Goal: Task Accomplishment & Management: Complete application form

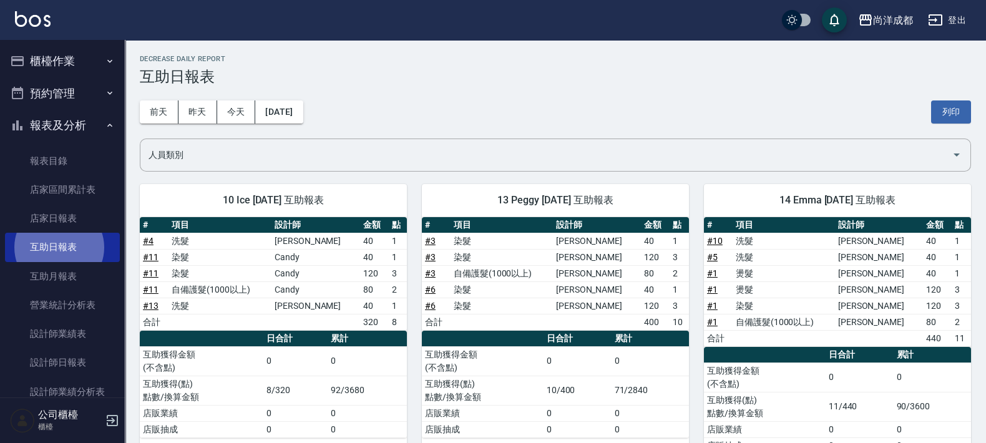
click at [59, 66] on button "櫃檯作業" at bounding box center [62, 61] width 115 height 32
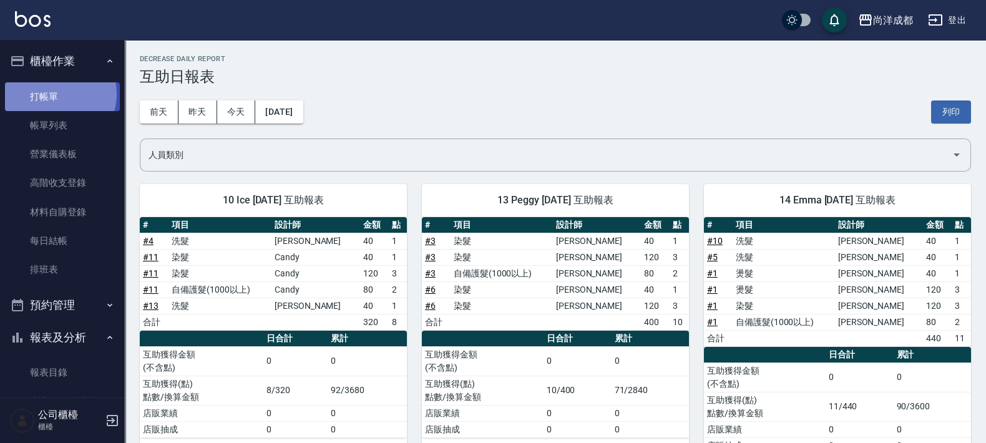
click at [56, 94] on link "打帳單" at bounding box center [62, 96] width 115 height 29
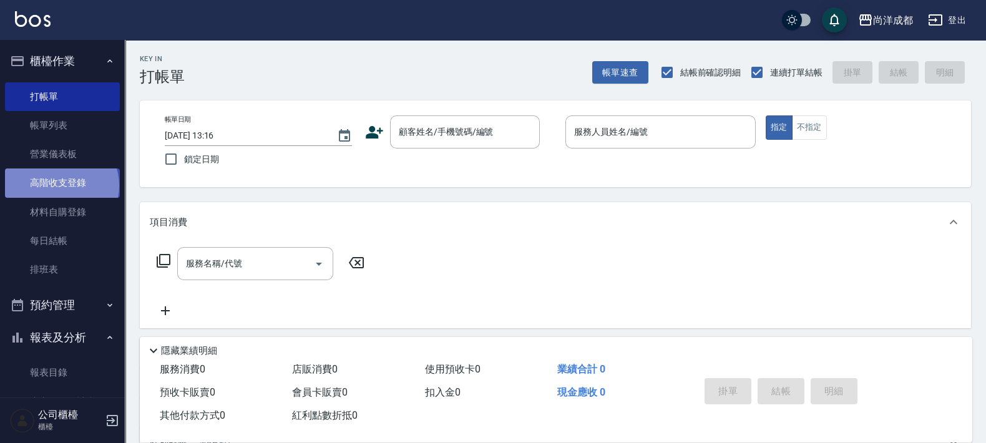
click at [61, 185] on link "高階收支登錄" at bounding box center [62, 182] width 115 height 29
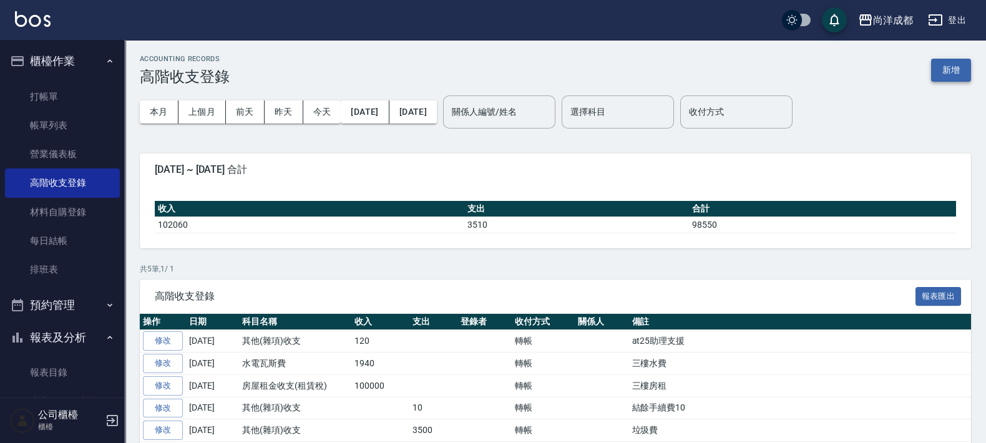
click at [945, 74] on button "新增" at bounding box center [951, 70] width 40 height 23
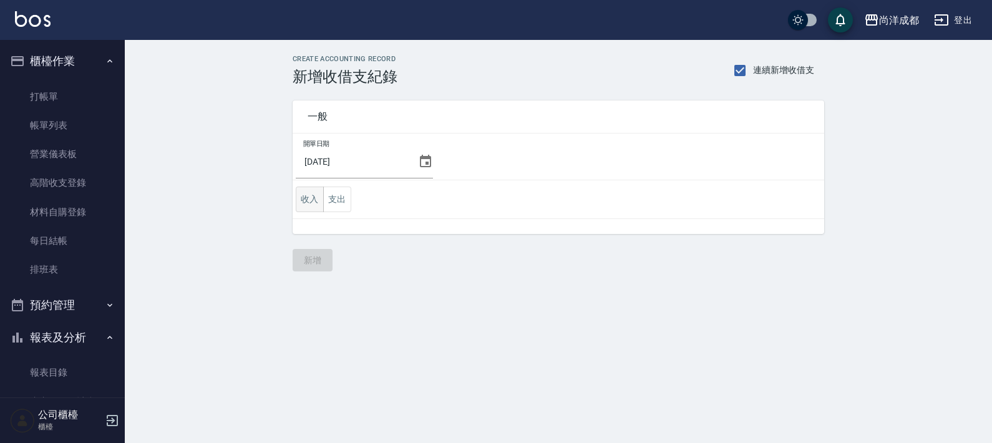
click at [315, 200] on button "收入" at bounding box center [310, 200] width 28 height 26
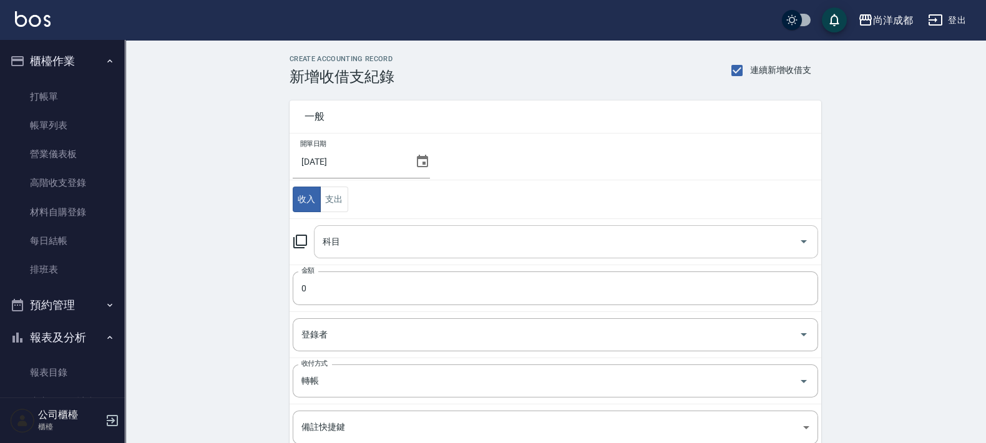
click at [374, 238] on input "科目" at bounding box center [556, 242] width 474 height 22
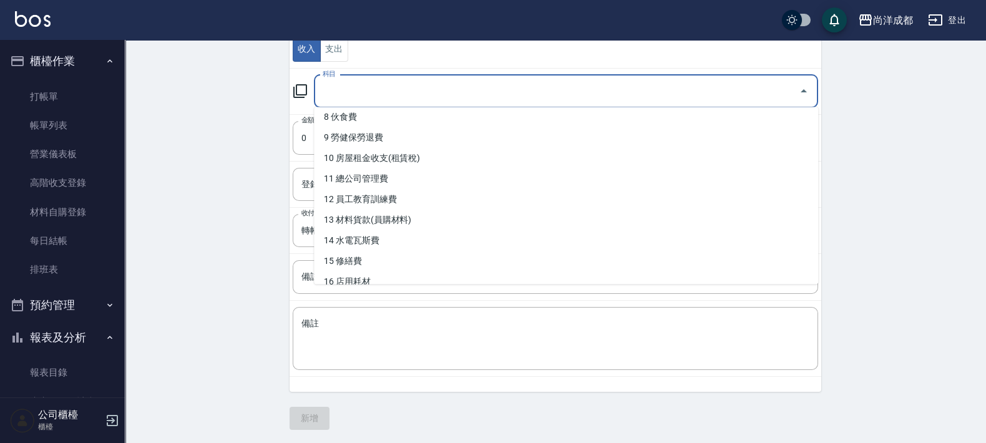
scroll to position [146, 0]
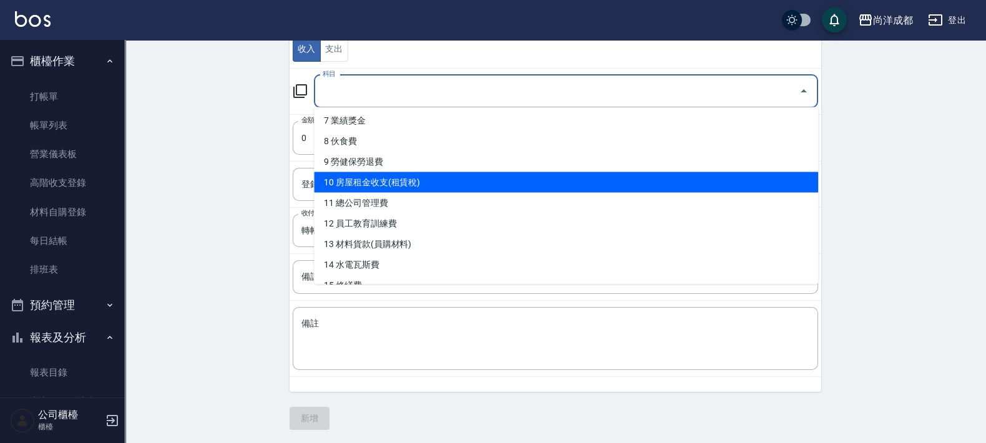
click at [427, 183] on li "10 房屋租金收支(租賃稅)" at bounding box center [566, 182] width 504 height 21
type input "10 房屋租金收支(租賃稅)"
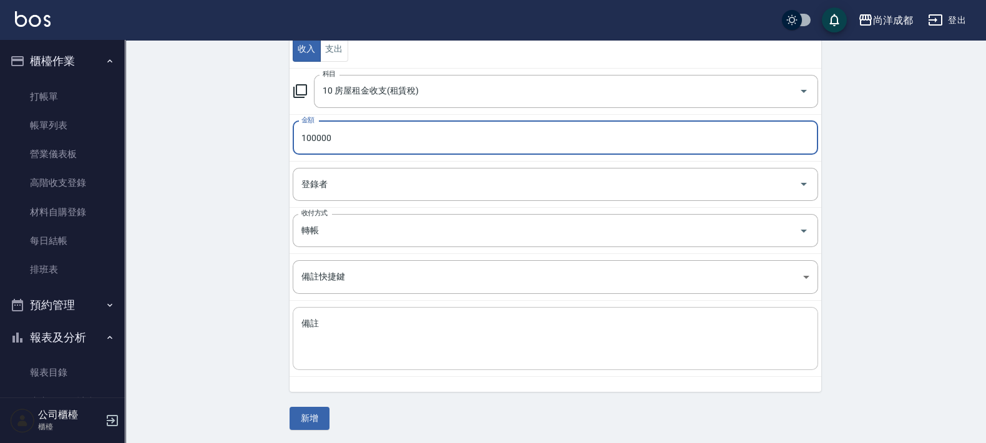
type input "100000"
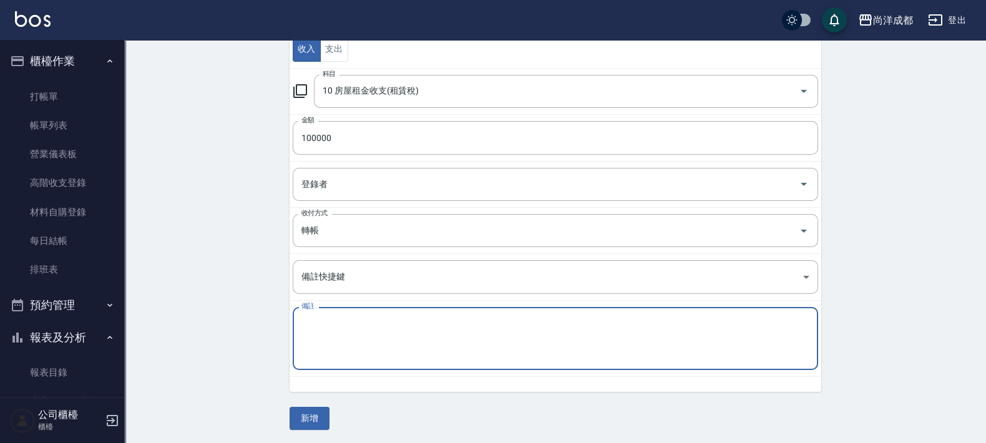
click at [500, 324] on textarea "備註" at bounding box center [555, 339] width 508 height 42
type textarea "n"
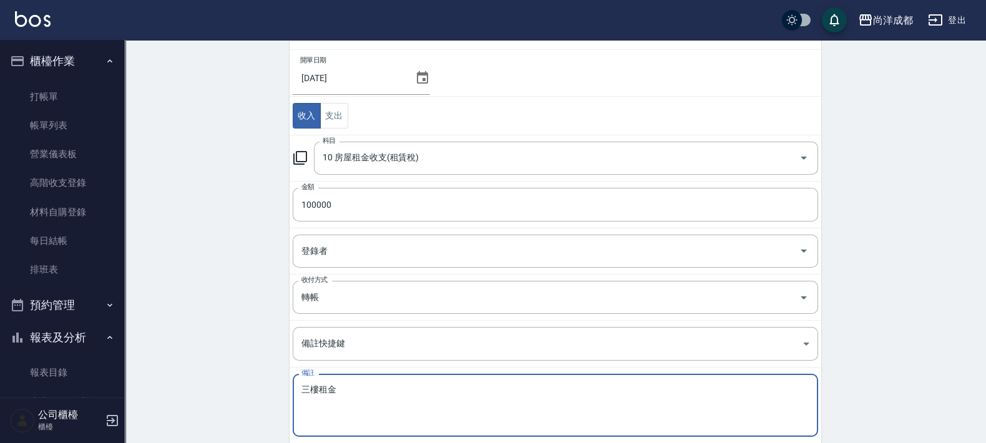
scroll to position [0, 0]
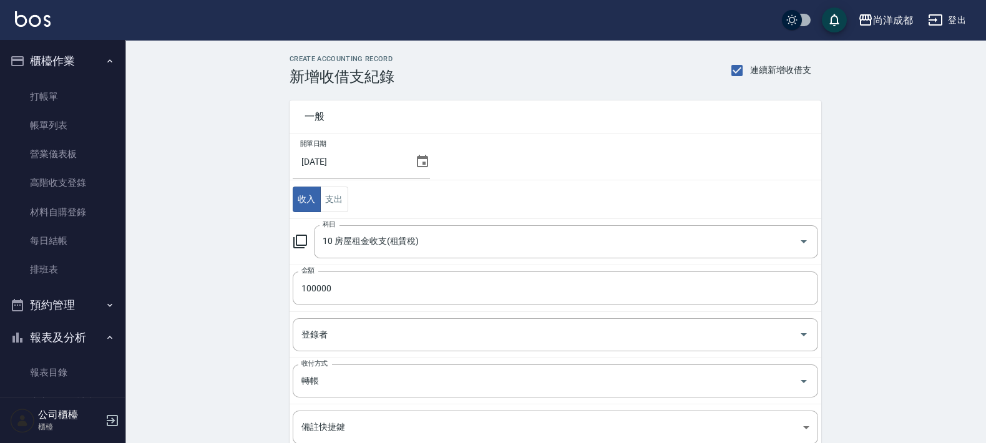
type textarea "三樓租金"
click at [418, 161] on icon at bounding box center [422, 161] width 15 height 15
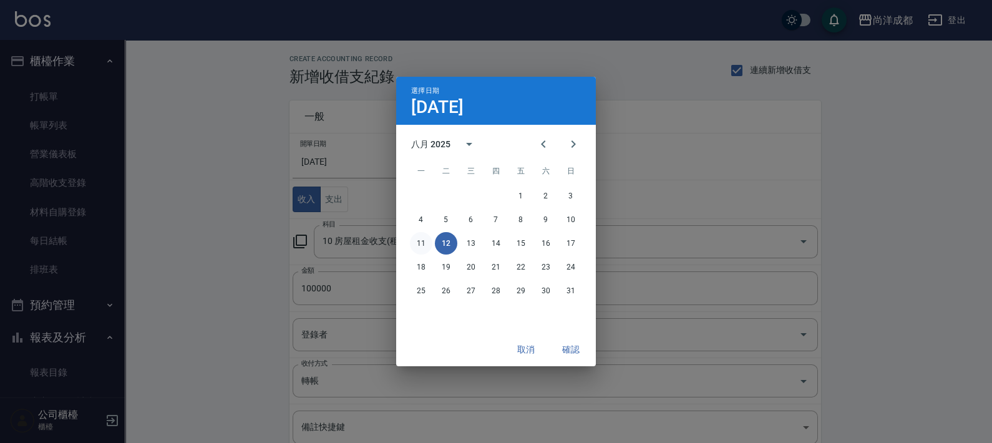
click at [424, 245] on button "11" at bounding box center [421, 243] width 22 height 22
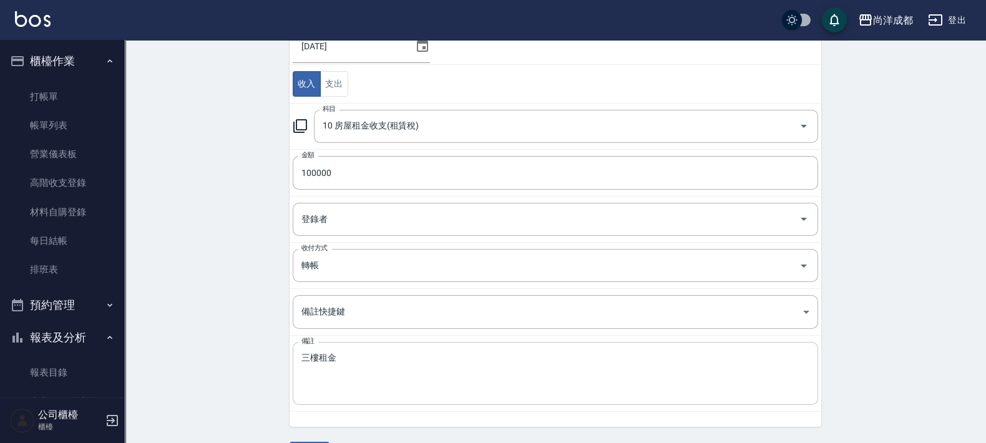
scroll to position [150, 0]
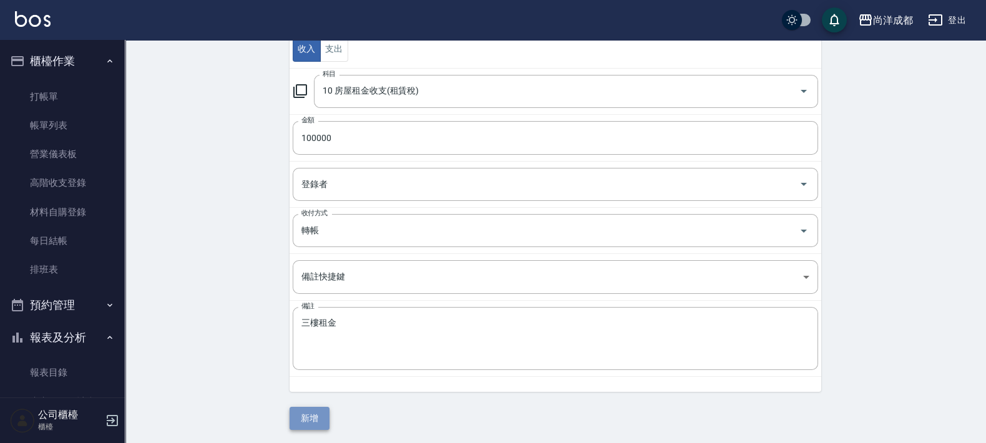
click at [312, 421] on button "新增" at bounding box center [310, 418] width 40 height 23
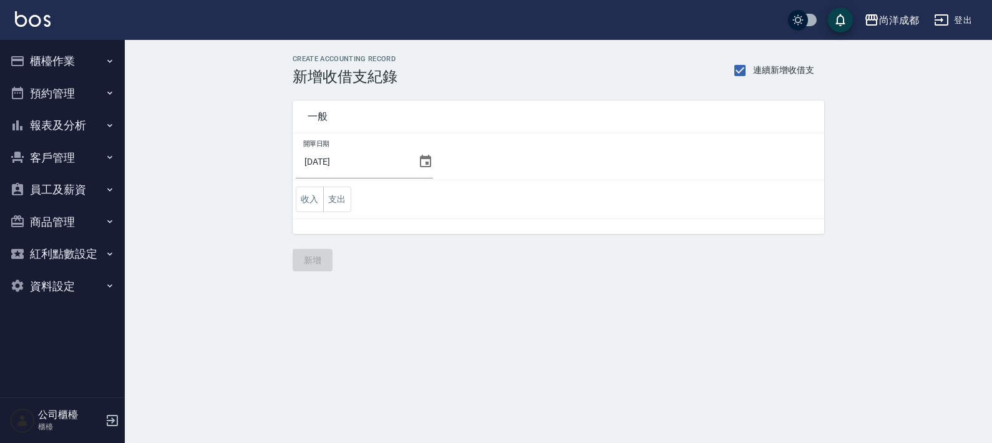
click at [422, 156] on icon at bounding box center [425, 161] width 11 height 12
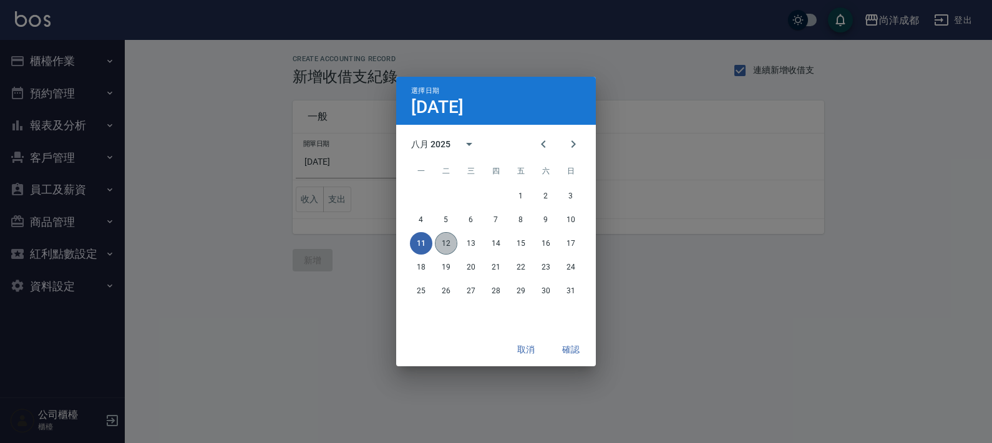
click at [440, 238] on button "12" at bounding box center [446, 243] width 22 height 22
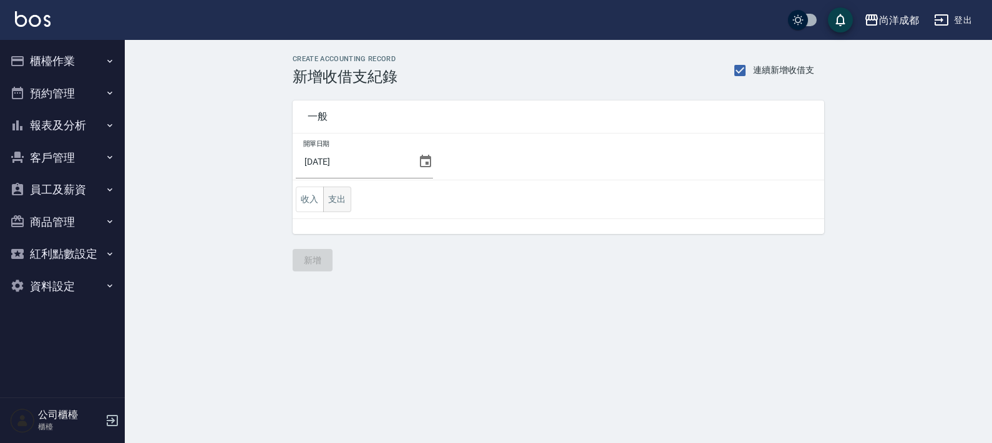
click at [339, 200] on button "支出" at bounding box center [337, 200] width 28 height 26
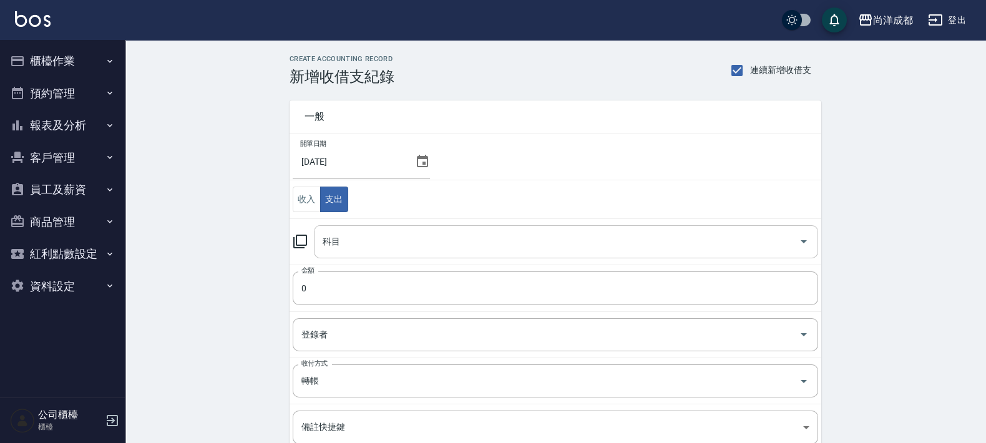
click at [402, 239] on input "科目" at bounding box center [556, 242] width 474 height 22
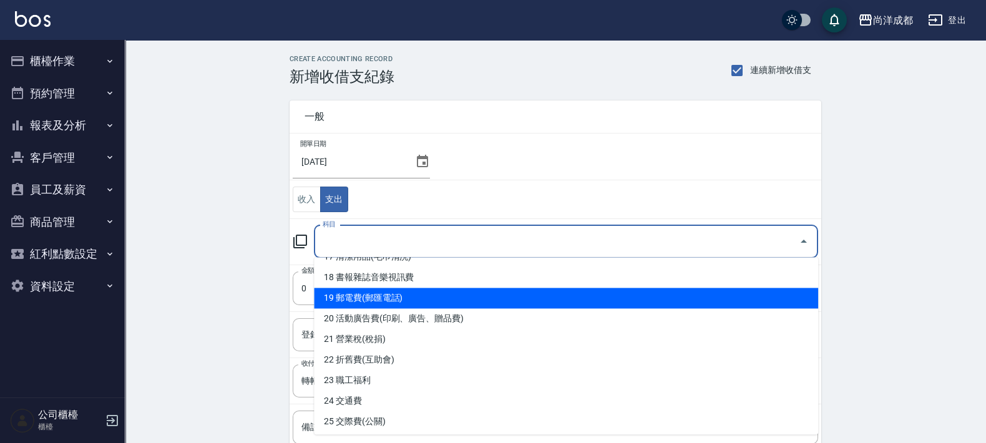
scroll to position [390, 0]
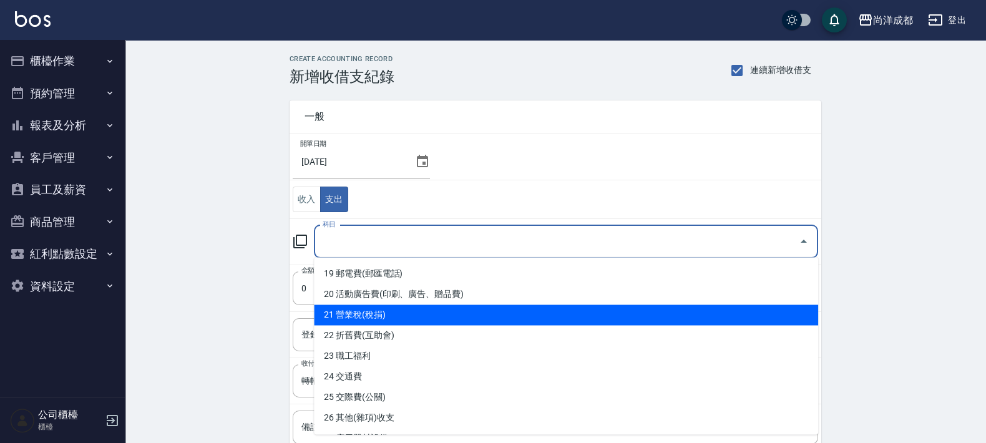
click at [557, 315] on li "21 營業稅(稅捐)" at bounding box center [566, 315] width 504 height 21
type input "21 營業稅(稅捐)"
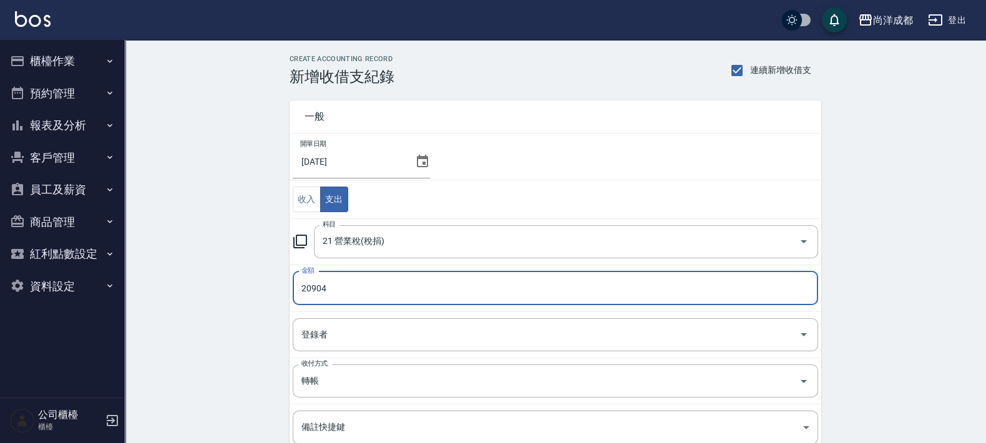
scroll to position [150, 0]
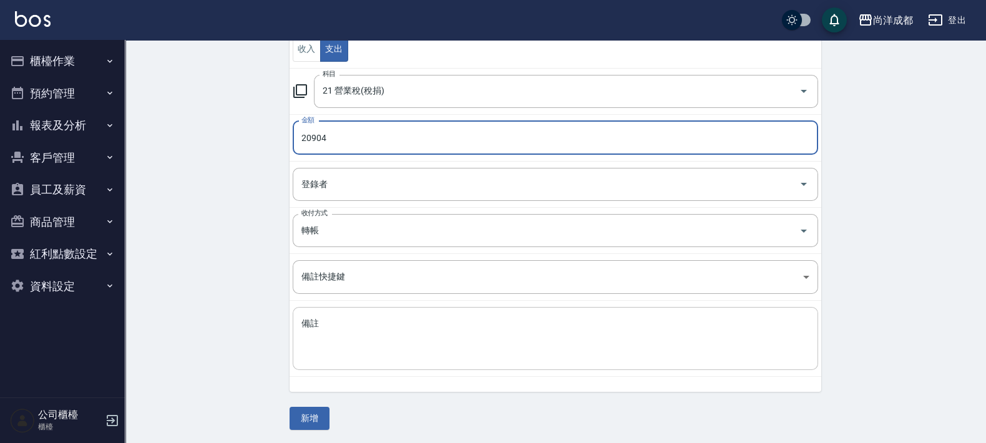
type input "20904"
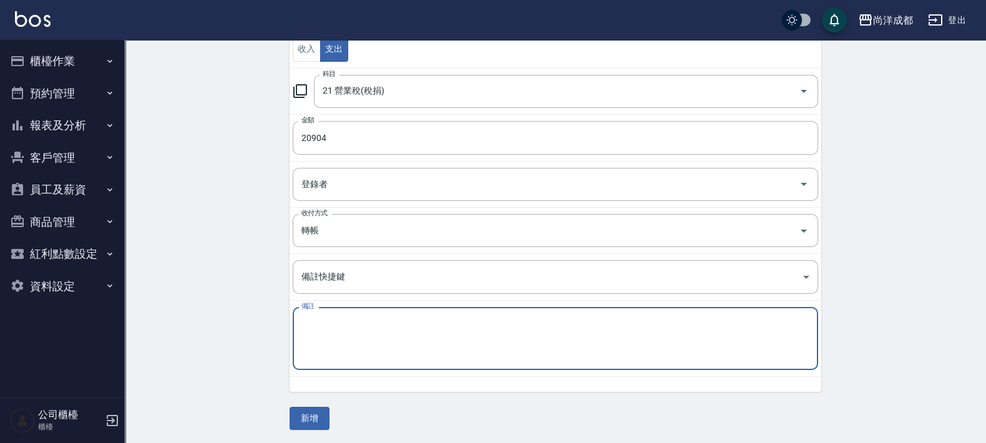
click at [545, 318] on textarea "備註" at bounding box center [555, 339] width 508 height 42
type textarea "u"
type textarea "營業稅"
click at [318, 421] on button "新增" at bounding box center [310, 418] width 40 height 23
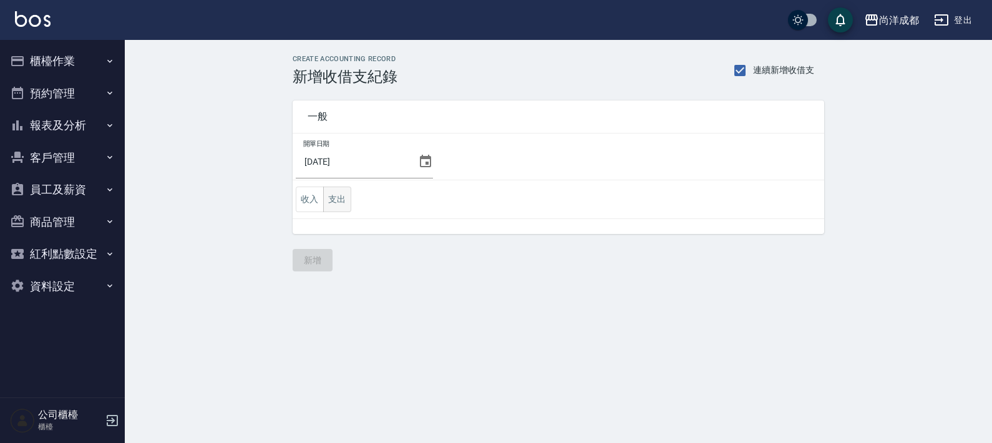
click at [341, 197] on button "支出" at bounding box center [337, 200] width 28 height 26
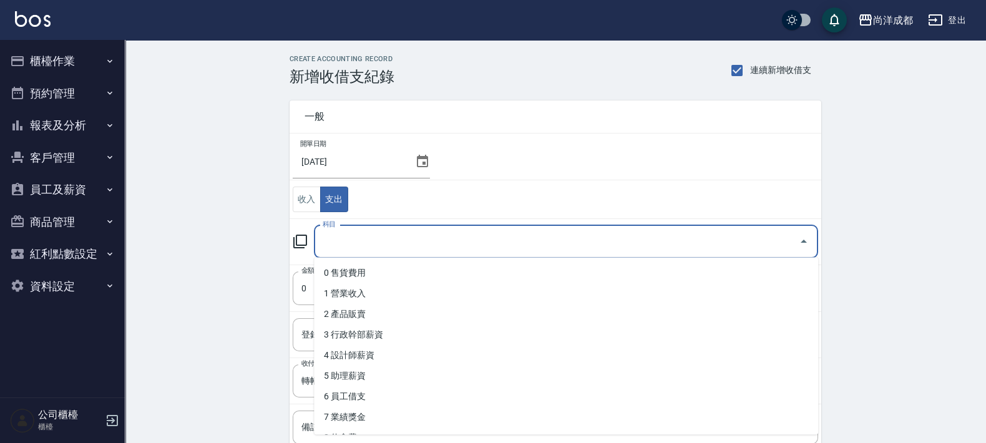
drag, startPoint x: 394, startPoint y: 240, endPoint x: 409, endPoint y: 287, distance: 49.1
click at [397, 243] on input "科目" at bounding box center [556, 242] width 474 height 22
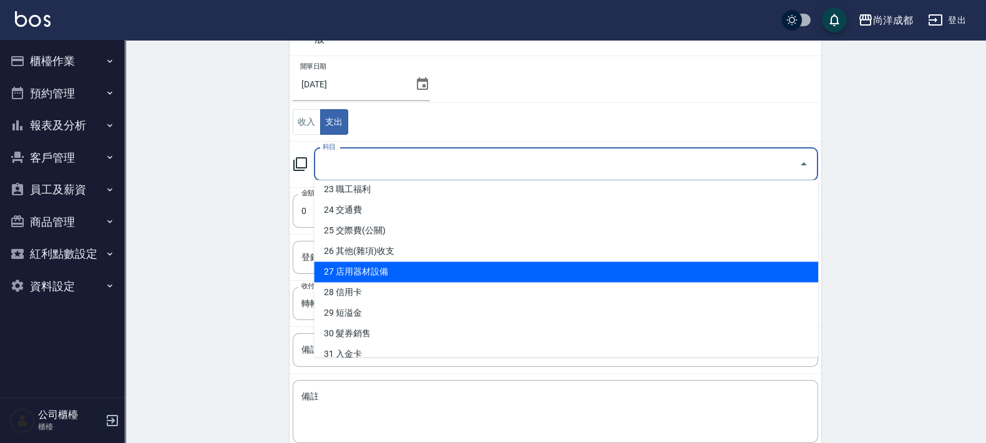
scroll to position [401, 0]
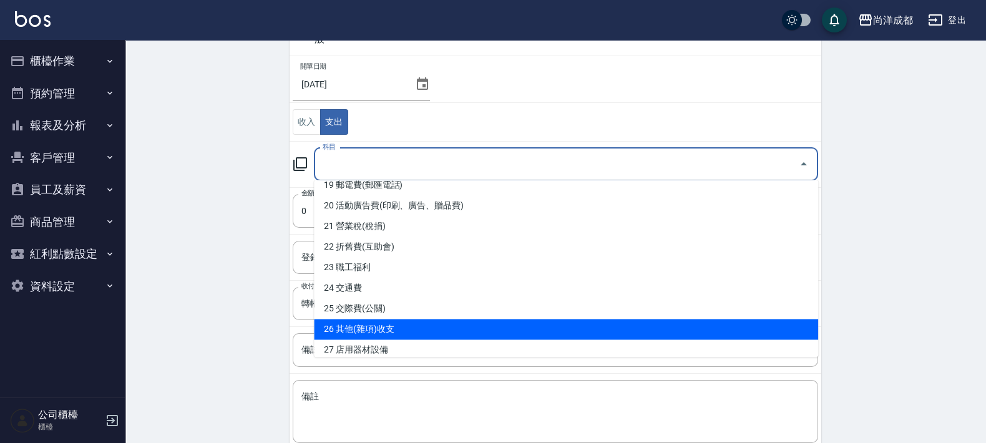
click at [535, 319] on li "26 其他(雜項)收支" at bounding box center [566, 329] width 504 height 21
type input "26 其他(雜項)收支"
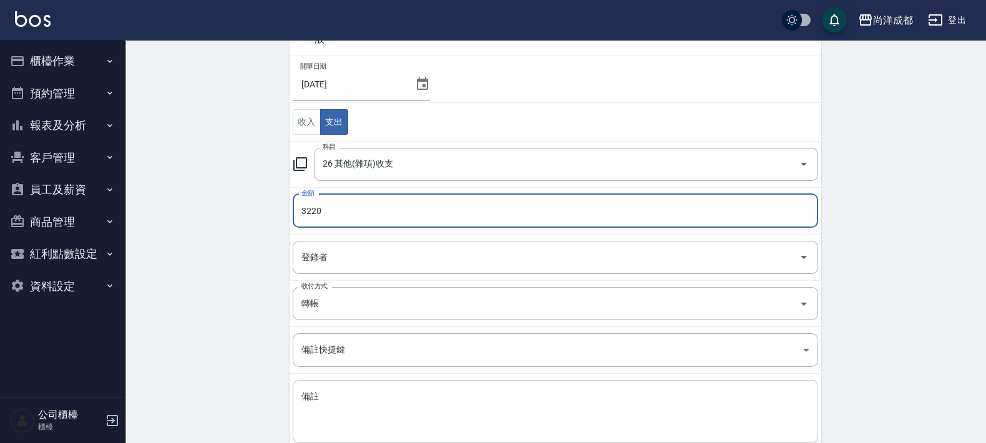
type input "3220"
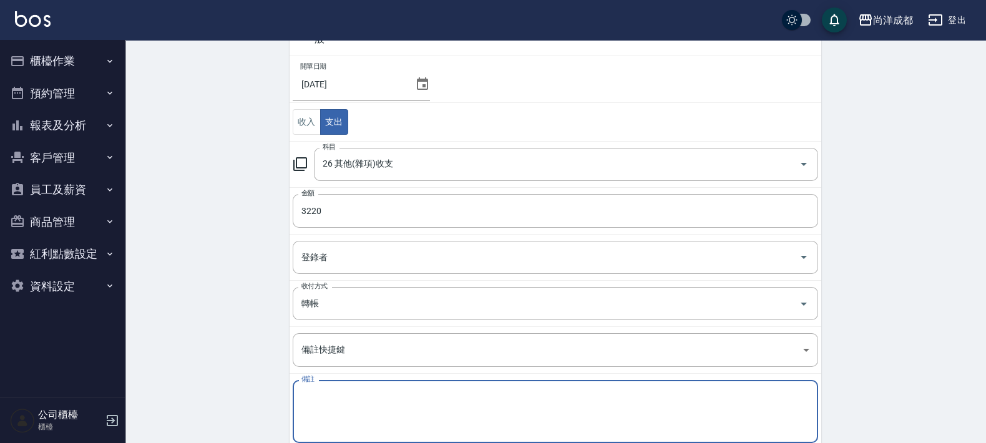
click at [443, 416] on textarea "備註" at bounding box center [555, 412] width 508 height 42
type textarea "e"
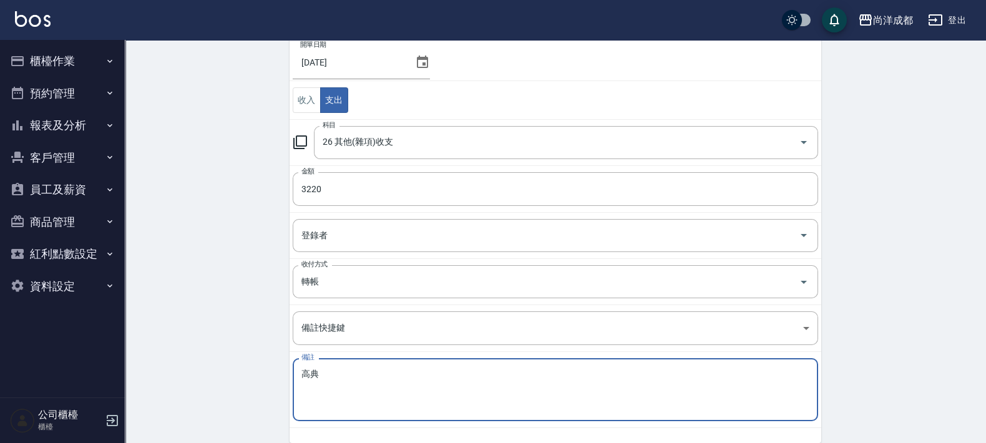
scroll to position [150, 0]
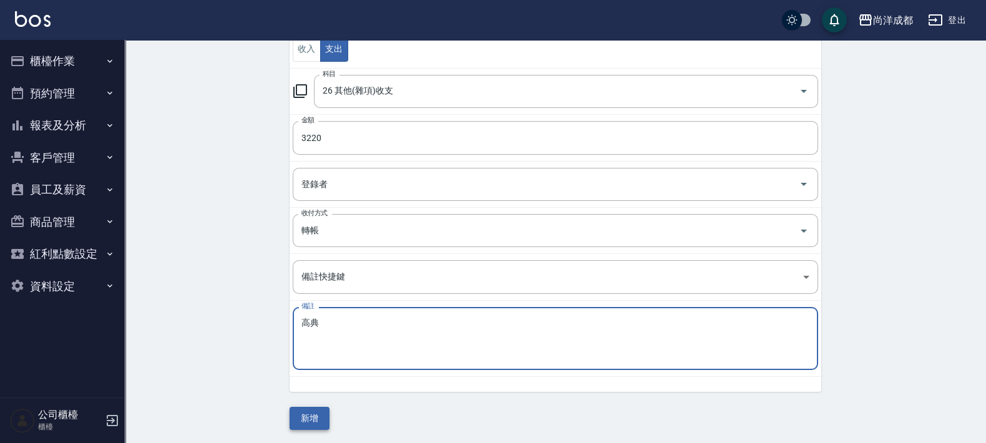
type textarea "高典"
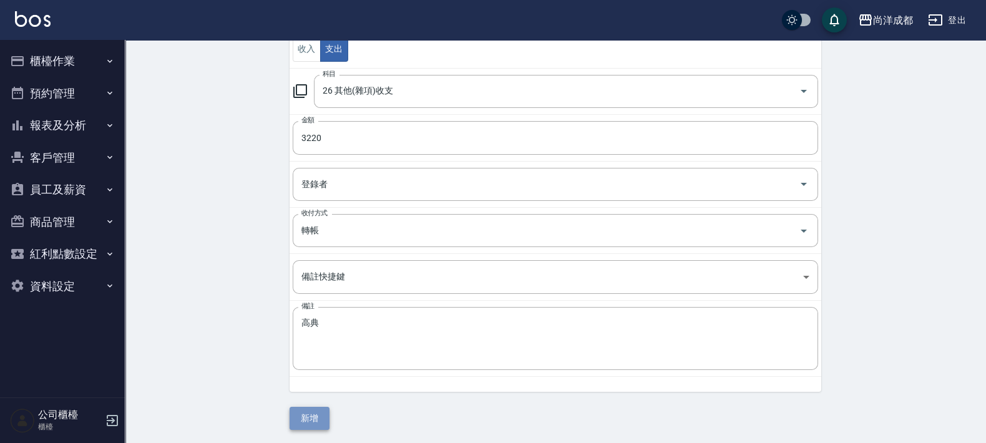
click at [326, 414] on button "新增" at bounding box center [310, 418] width 40 height 23
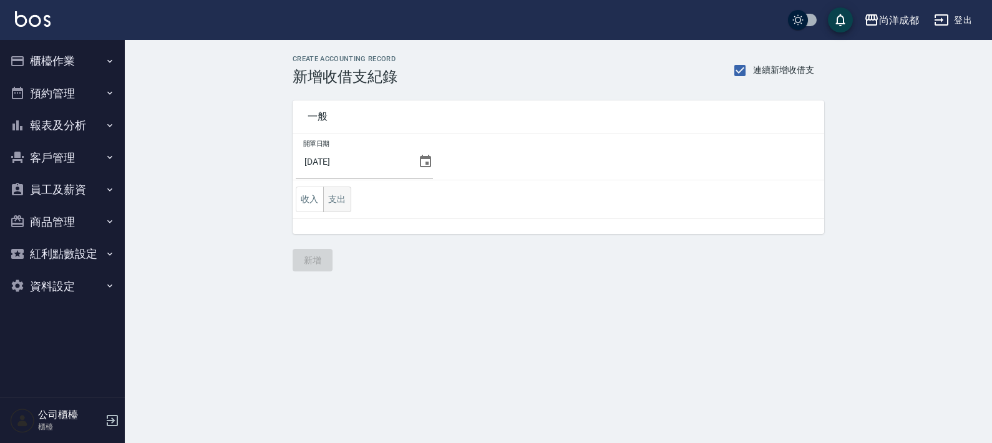
click at [334, 200] on button "支出" at bounding box center [337, 200] width 28 height 26
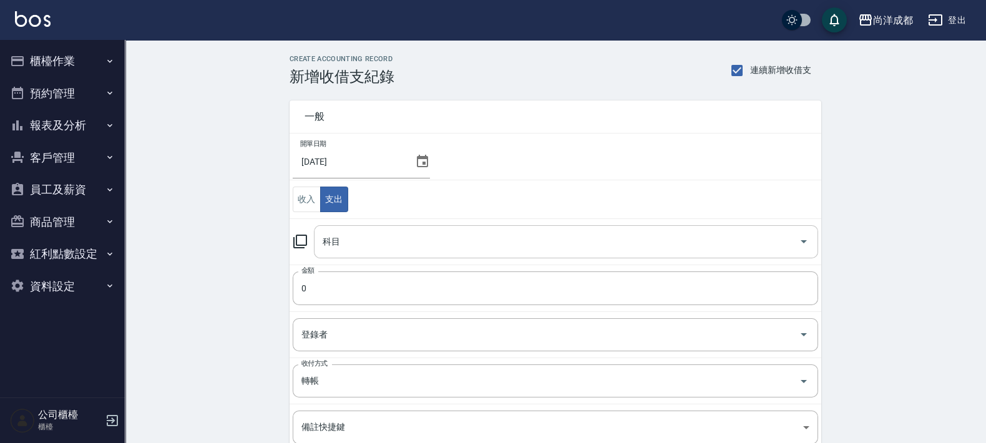
click at [348, 225] on div "科目" at bounding box center [566, 241] width 504 height 33
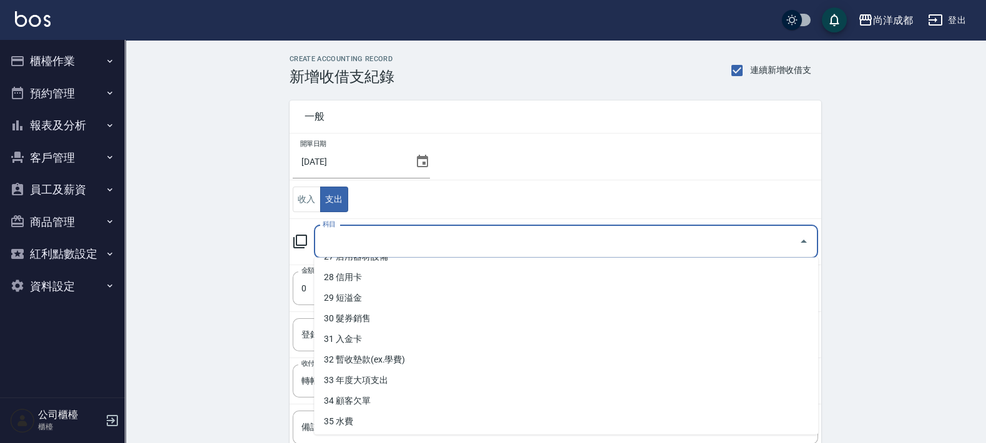
scroll to position [635, 0]
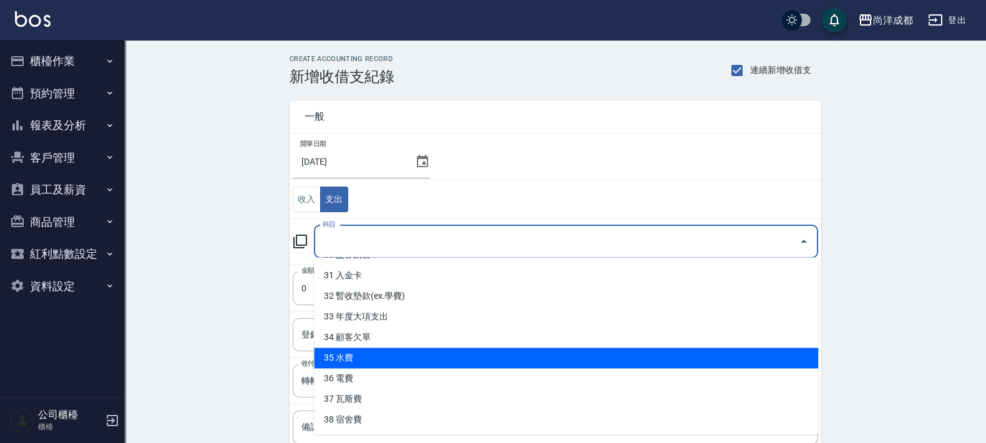
click at [627, 360] on li "35 水費" at bounding box center [566, 358] width 504 height 21
type input "35 水費"
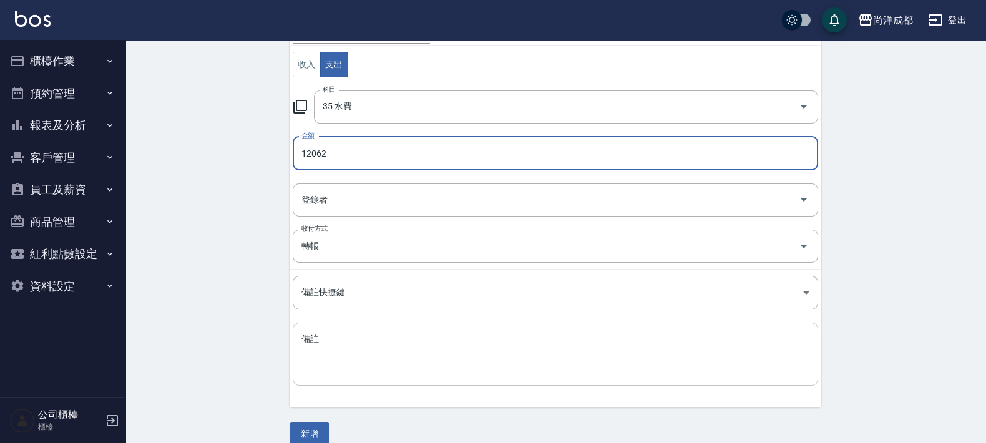
scroll to position [150, 0]
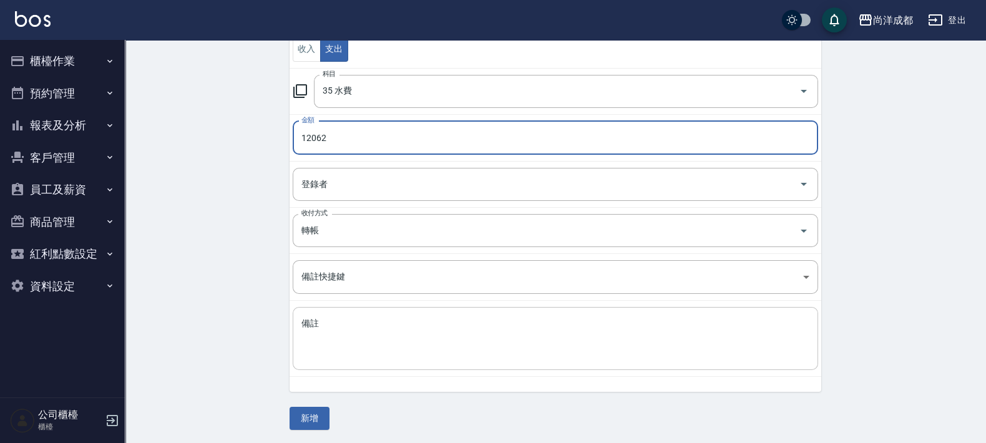
type input "12062"
click at [623, 339] on textarea "備註" at bounding box center [555, 339] width 508 height 42
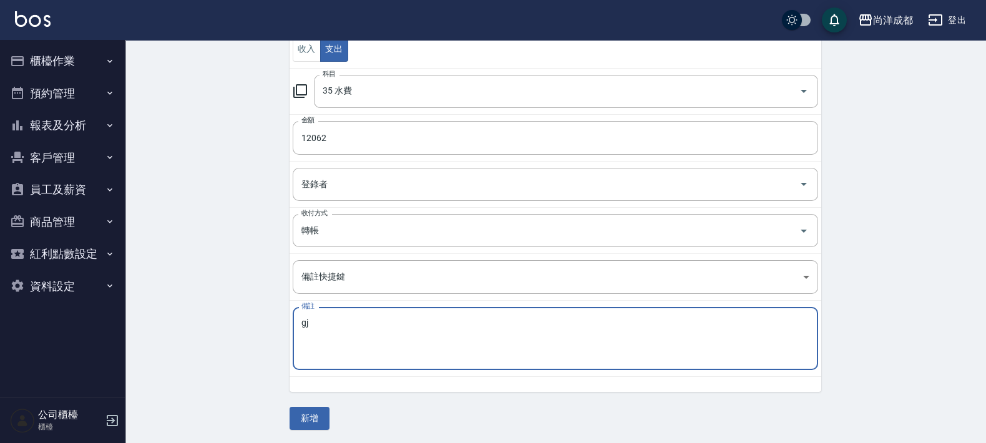
type textarea "g"
type textarea "水費"
click at [320, 412] on button "新增" at bounding box center [310, 418] width 40 height 23
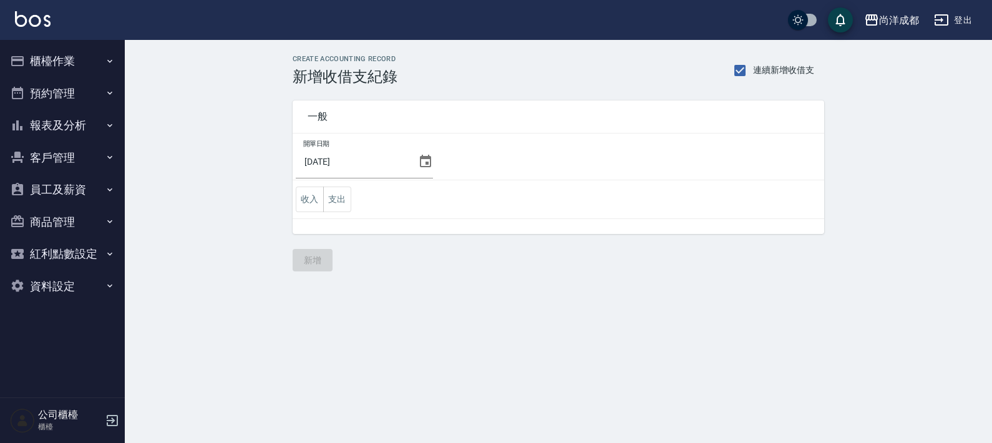
click at [44, 65] on button "櫃檯作業" at bounding box center [62, 61] width 115 height 32
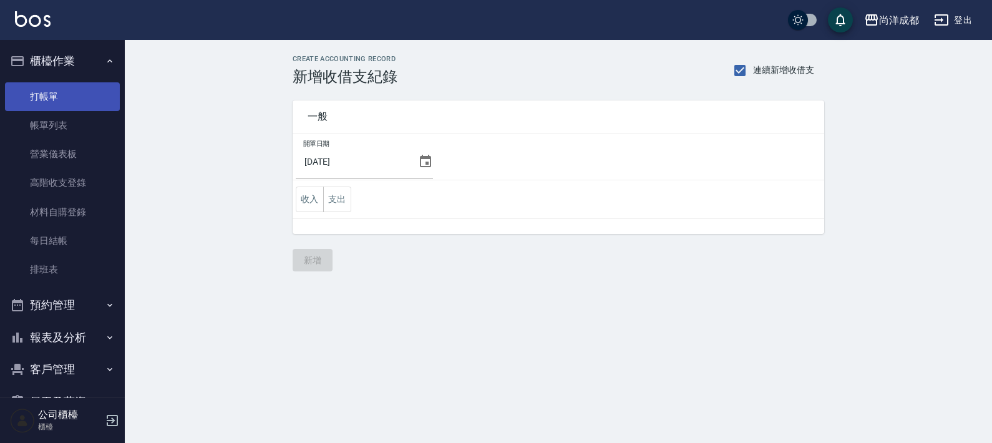
click at [44, 90] on link "打帳單" at bounding box center [62, 96] width 115 height 29
